Goal: Submit feedback/report problem: Submit feedback/report problem

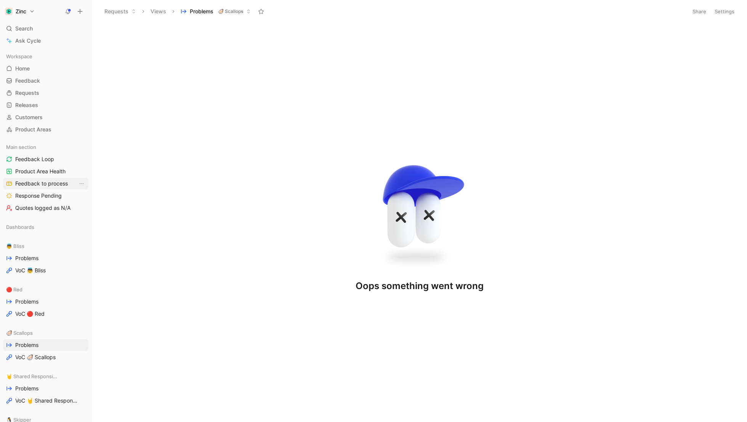
click at [36, 181] on span "Feedback to process" at bounding box center [41, 184] width 53 height 8
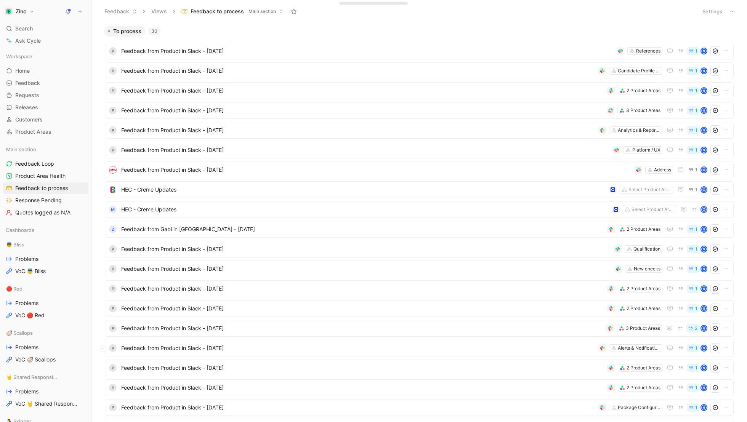
scroll to position [253, 0]
